Goal: Find specific page/section: Find specific page/section

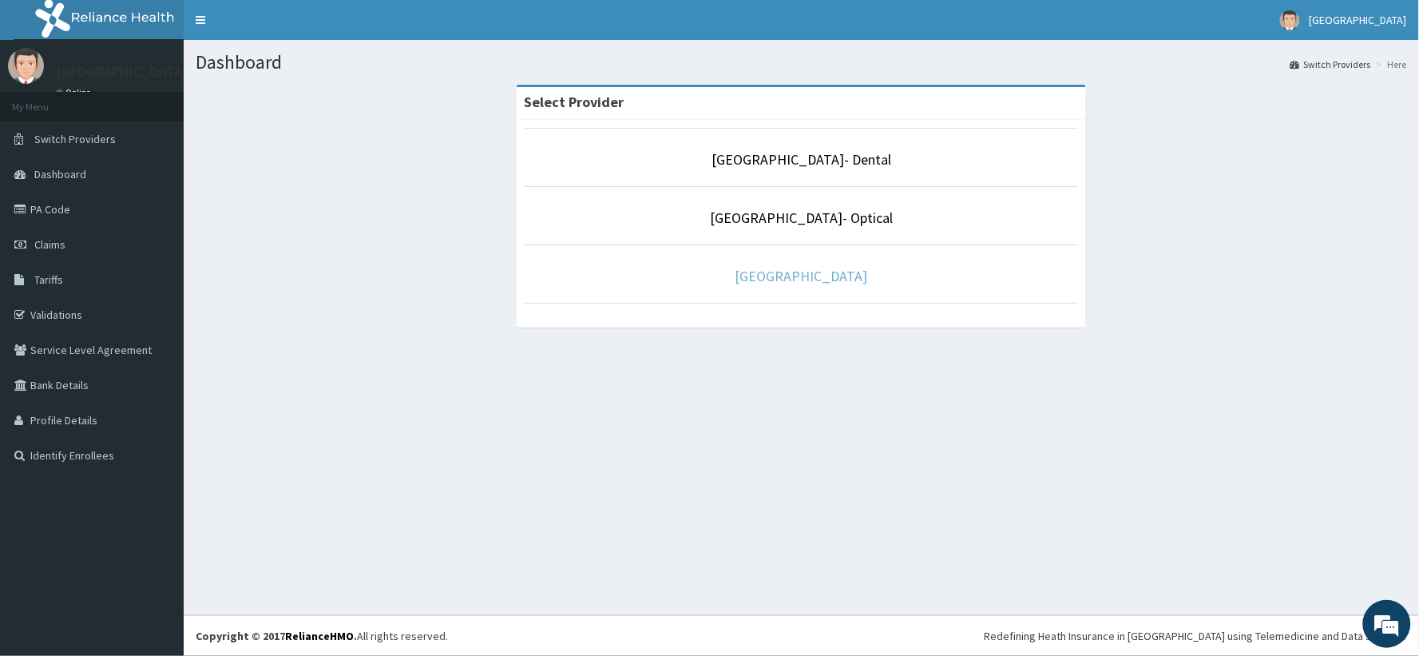
click at [799, 283] on link "[GEOGRAPHIC_DATA]" at bounding box center [802, 276] width 133 height 18
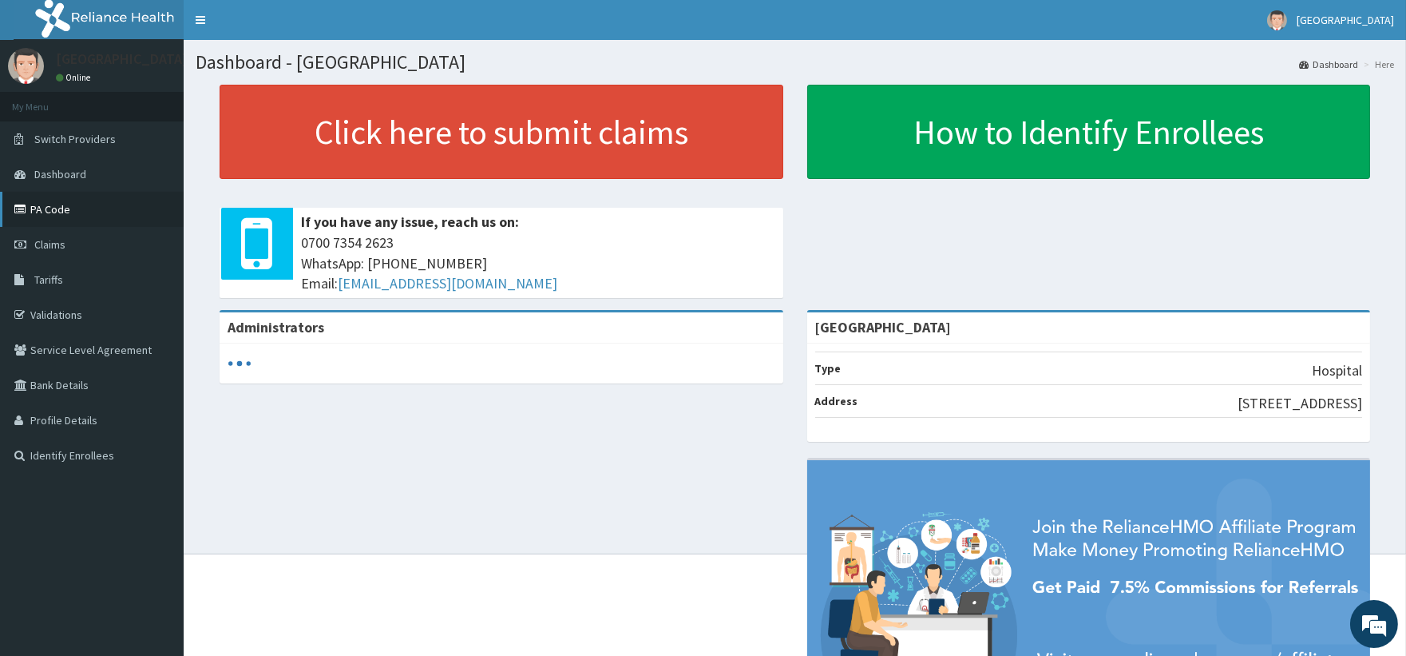
click at [69, 203] on link "PA Code" at bounding box center [92, 209] width 184 height 35
